Goal: Information Seeking & Learning: Learn about a topic

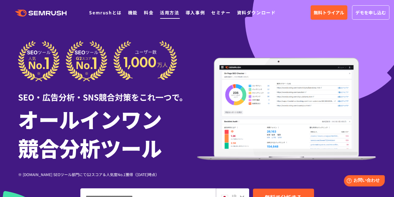
click at [172, 12] on link "活用方法" at bounding box center [169, 12] width 19 height 6
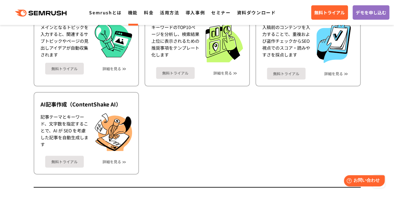
scroll to position [877, 0]
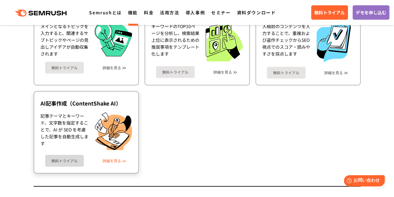
click at [108, 162] on link "詳細を見る" at bounding box center [111, 160] width 19 height 4
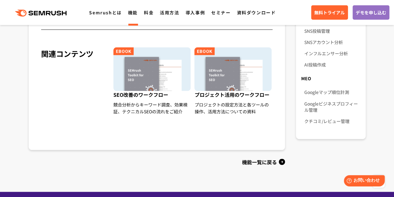
scroll to position [489, 0]
